Goal: Task Accomplishment & Management: Manage account settings

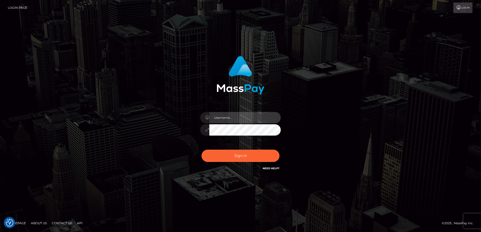
type input "Dan"
click at [75, 114] on div "Dan Sign in" at bounding box center [240, 116] width 481 height 203
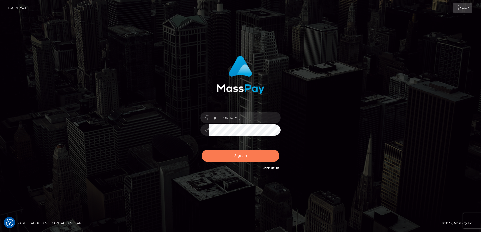
click at [243, 152] on button "Sign in" at bounding box center [240, 156] width 78 height 12
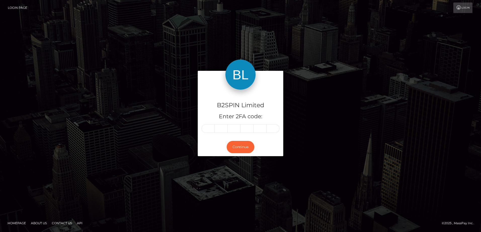
click at [207, 130] on input "text" at bounding box center [207, 129] width 13 height 9
type input "4"
type input "5"
type input "4"
type input "9"
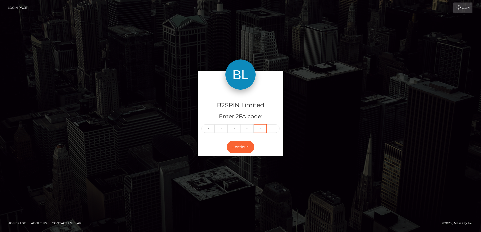
type input "2"
type input "9"
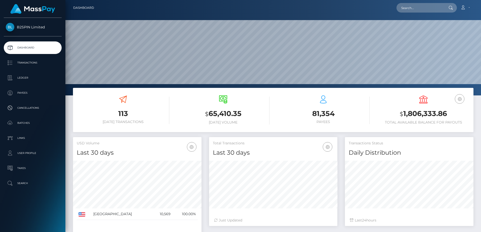
scroll to position [89, 128]
drag, startPoint x: 174, startPoint y: 105, endPoint x: 182, endPoint y: 106, distance: 7.9
click at [174, 105] on div "$ 65,410.35 Today Volume" at bounding box center [223, 111] width 100 height 38
click at [37, 67] on link "Transactions" at bounding box center [33, 63] width 58 height 13
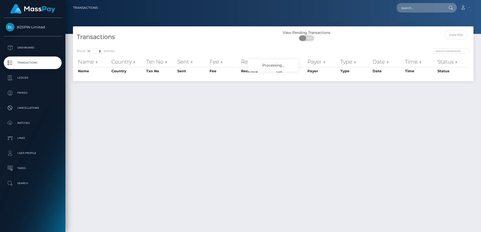
click at [308, 37] on span "OFF" at bounding box center [308, 38] width 13 height 6
checkbox input "true"
click at [223, 37] on h4 "Transactions" at bounding box center [173, 37] width 193 height 9
drag, startPoint x: 93, startPoint y: 51, endPoint x: 92, endPoint y: 55, distance: 3.8
click at [92, 51] on select "10 25 50 100 250 500 1,000 3,500" at bounding box center [94, 51] width 19 height 6
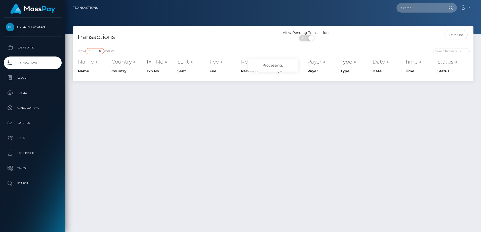
select select "3500"
click at [86, 48] on select "10 25 50 100 250 500 1,000 3,500" at bounding box center [94, 51] width 19 height 6
click at [173, 34] on h4 "Transactions" at bounding box center [173, 37] width 193 height 9
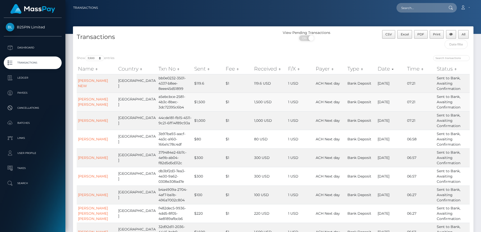
click at [157, 107] on td "a5ebcbce-2581-4b3c-8bec-3dc72395c6b4" at bounding box center [175, 102] width 36 height 19
click at [218, 33] on h4 "Transactions" at bounding box center [173, 37] width 193 height 9
drag, startPoint x: 406, startPoint y: 33, endPoint x: 317, endPoint y: 114, distance: 120.7
click at [406, 33] on span "Excel" at bounding box center [405, 34] width 8 height 4
click at [304, 191] on td "1 USD" at bounding box center [301, 195] width 28 height 19
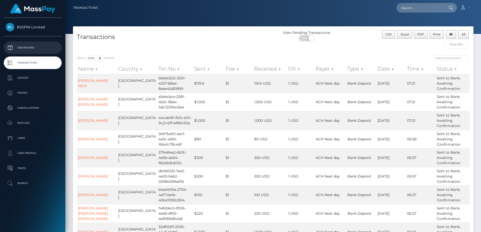
click at [34, 47] on p "Dashboard" at bounding box center [33, 48] width 54 height 8
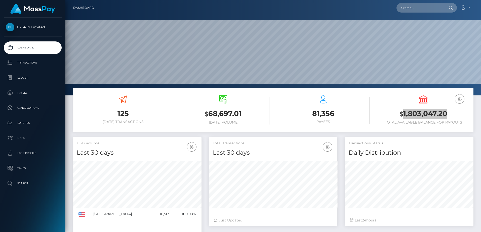
scroll to position [89, 128]
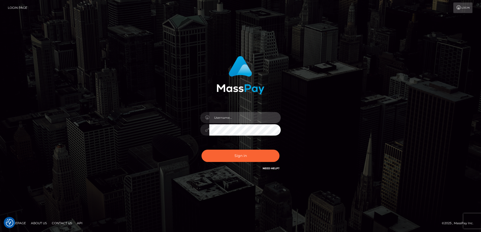
type input "Dan"
drag, startPoint x: 0, startPoint y: 0, endPoint x: 182, endPoint y: 117, distance: 215.9
click at [152, 100] on div "Dan Sign in" at bounding box center [240, 116] width 287 height 128
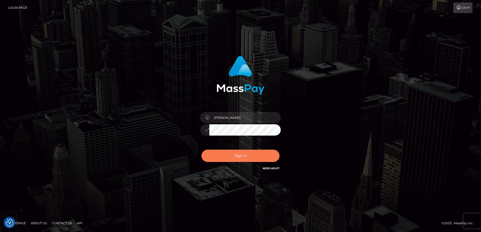
click at [229, 156] on button "Sign in" at bounding box center [240, 156] width 78 height 12
click at [145, 122] on div "Dan Sign in" at bounding box center [240, 116] width 287 height 128
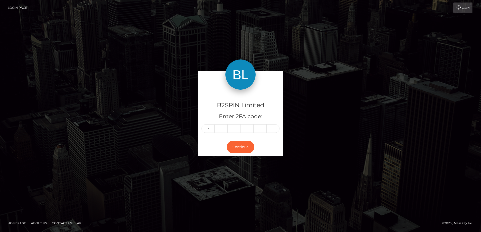
type input "0"
type input "5"
type input "3"
type input "0"
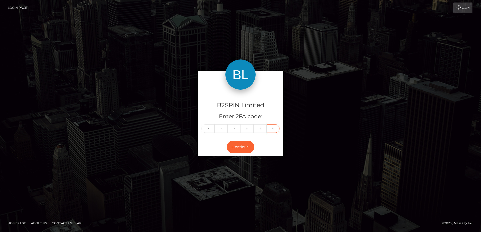
type input "8"
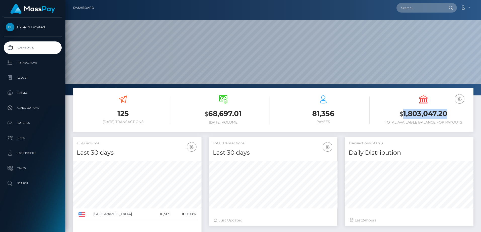
scroll to position [89, 128]
